Goal: Navigation & Orientation: Find specific page/section

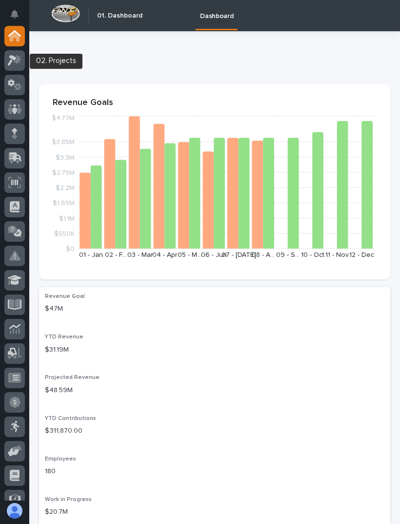
click at [5, 68] on link at bounding box center [14, 60] width 21 height 21
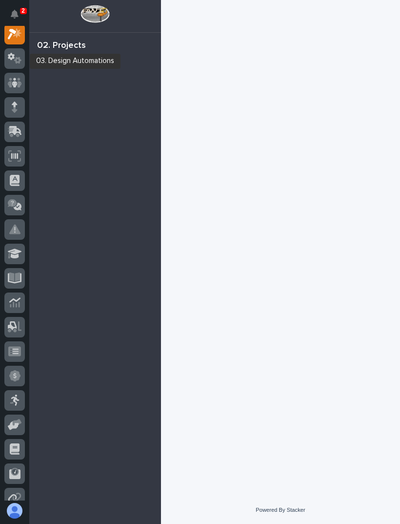
scroll to position [24, 0]
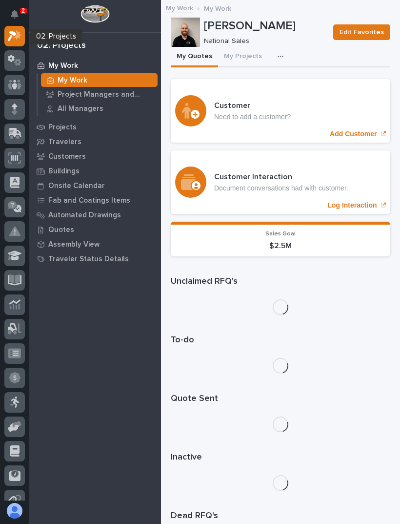
click at [17, 43] on div at bounding box center [14, 36] width 21 height 21
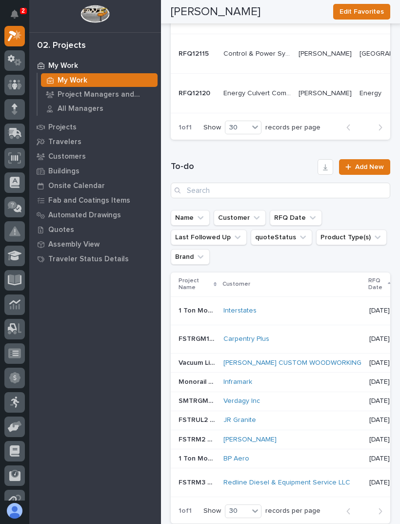
scroll to position [638, 0]
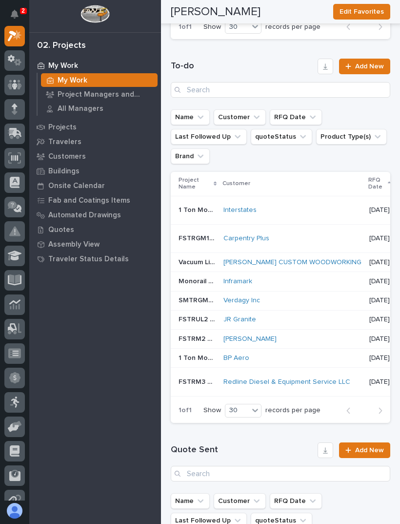
click at [309, 224] on td "Interstates" at bounding box center [293, 210] width 146 height 28
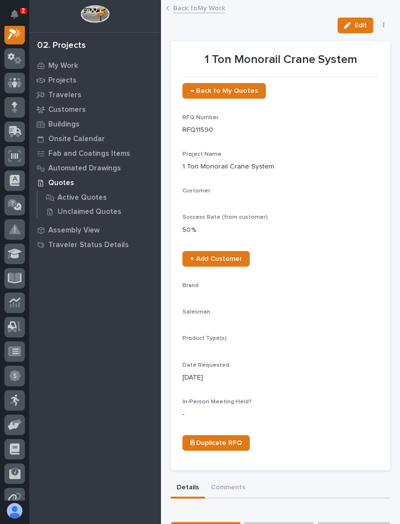
scroll to position [24, 0]
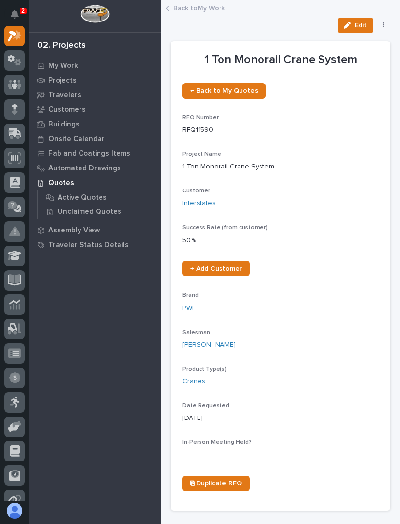
click at [205, 6] on link "Back to My Work" at bounding box center [199, 7] width 52 height 11
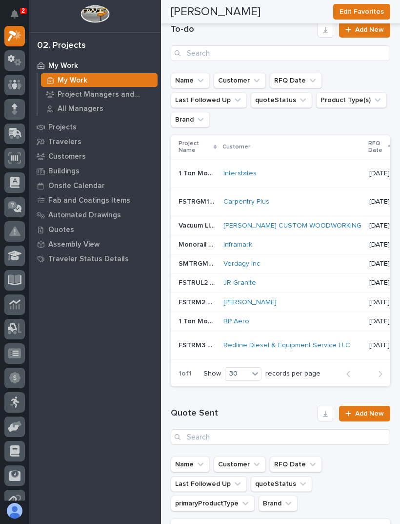
scroll to position [675, 0]
click at [310, 350] on link "Redline Diesel & Equipment Service LLC" at bounding box center [287, 345] width 127 height 8
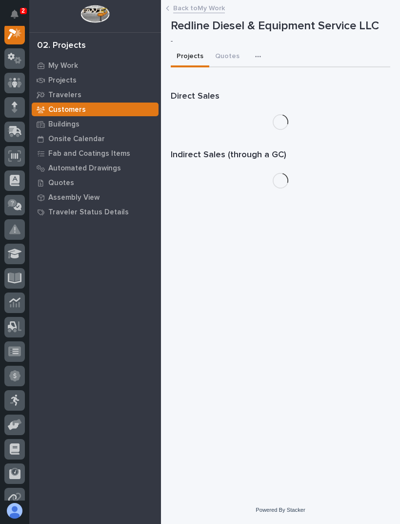
scroll to position [24, 0]
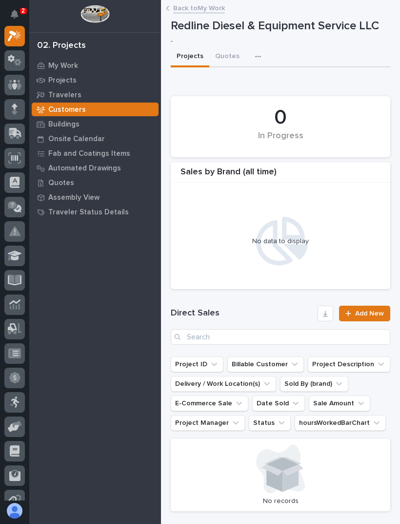
click at [206, 6] on link "Back to My Work" at bounding box center [199, 7] width 52 height 11
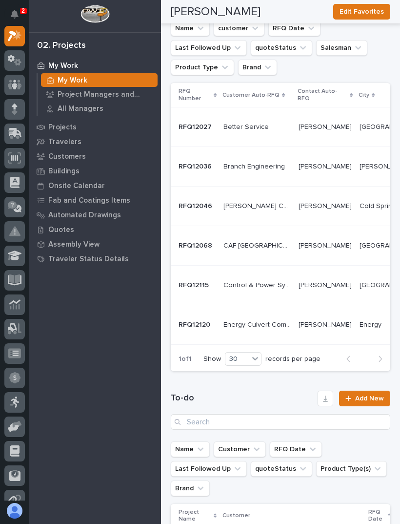
scroll to position [576, 0]
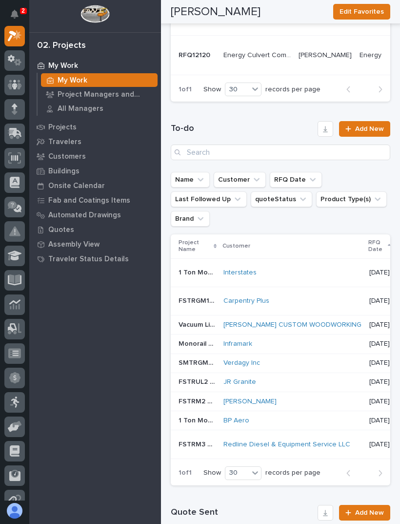
click at [370, 449] on p "[DATE]" at bounding box center [380, 444] width 21 height 8
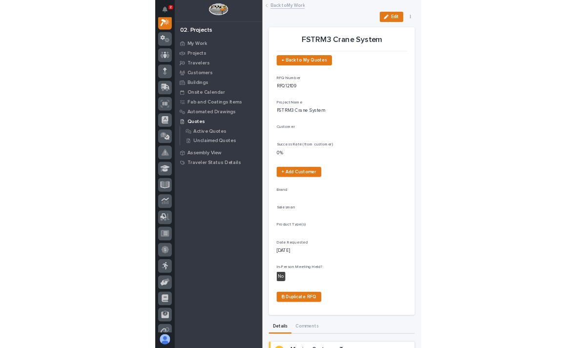
scroll to position [24, 0]
